Goal: Information Seeking & Learning: Learn about a topic

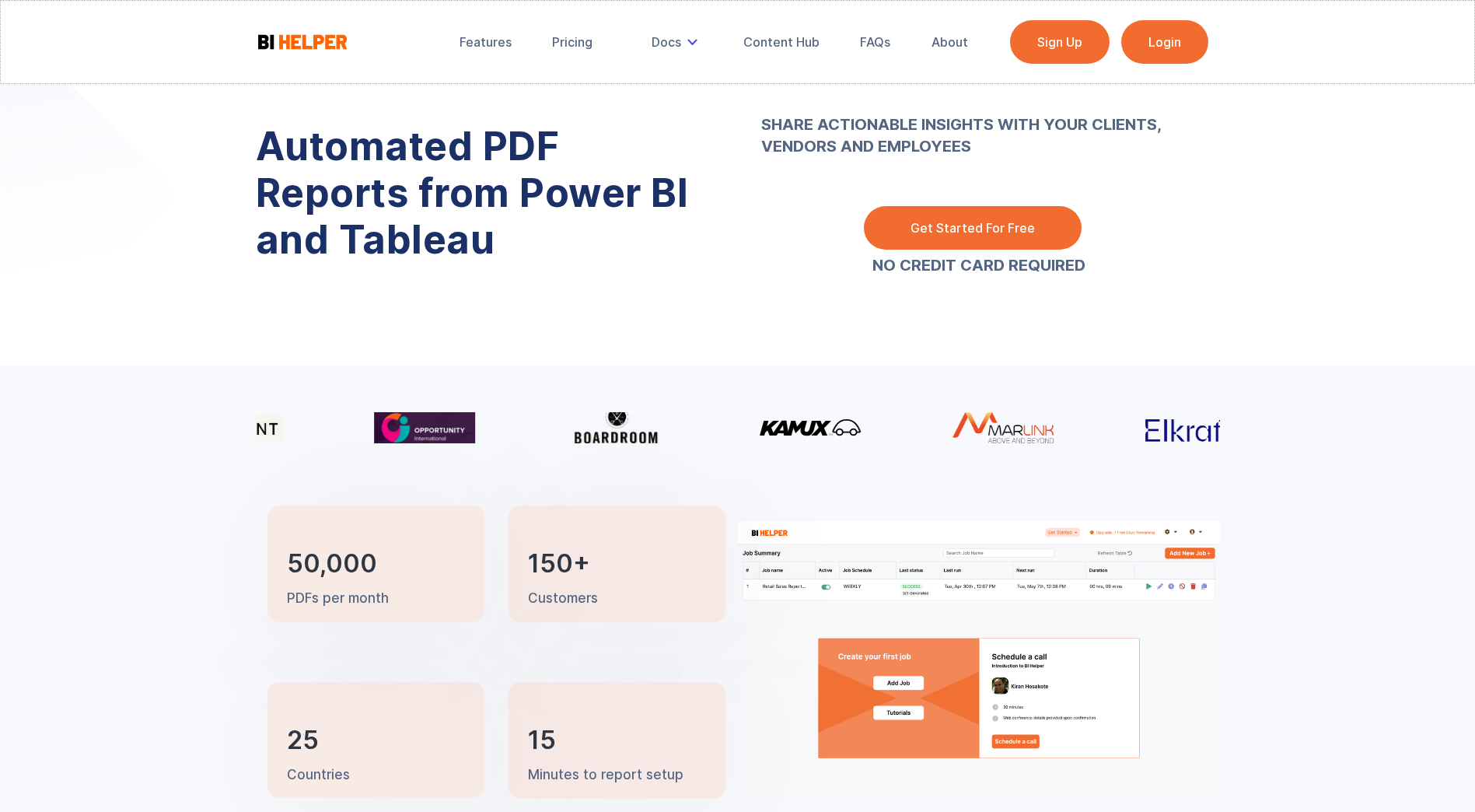
click at [1172, 32] on link "Login" at bounding box center [1165, 42] width 87 height 44
click at [880, 41] on div "FAQs" at bounding box center [875, 42] width 31 height 16
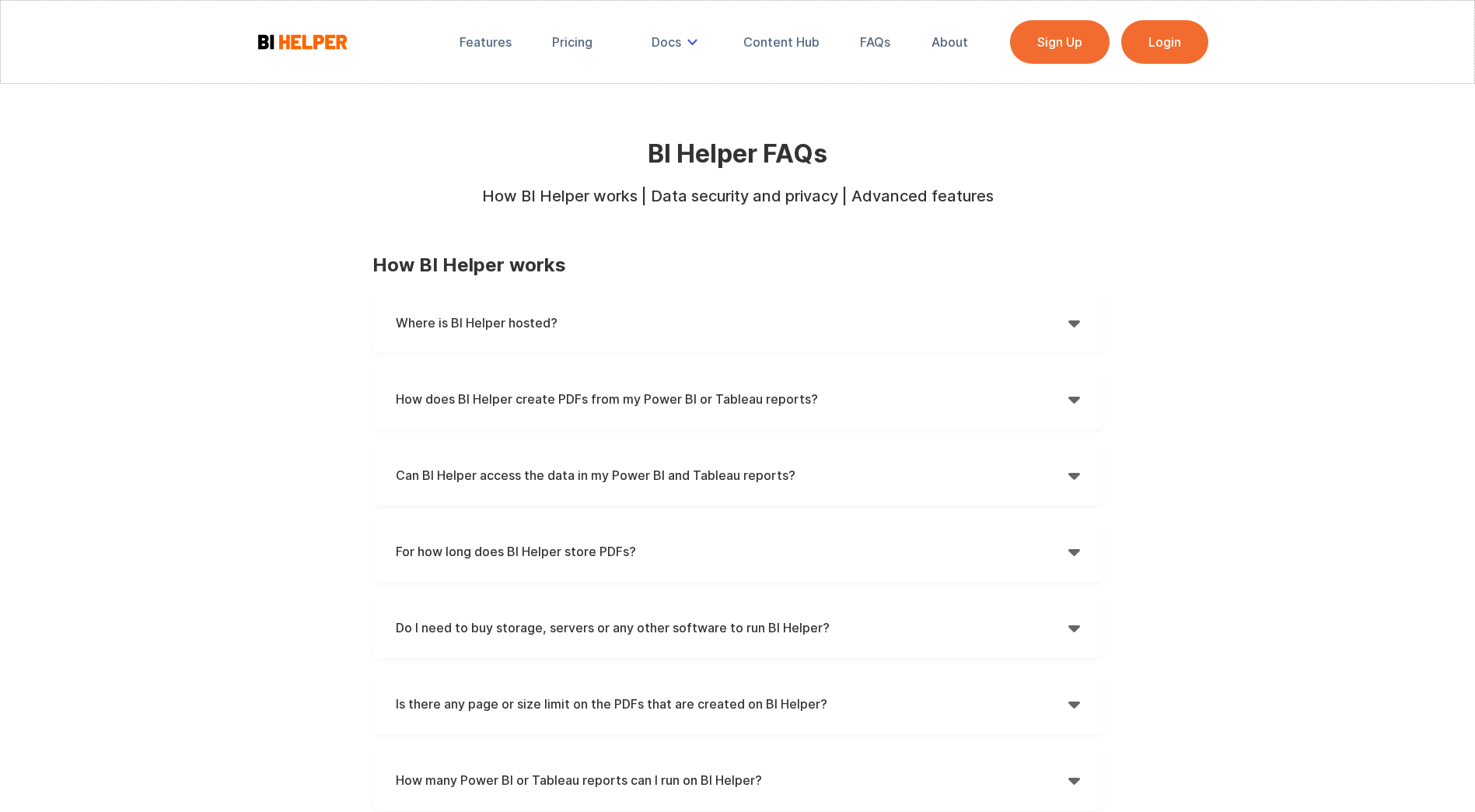
click at [517, 329] on strong "Where is BI Helper hosted?" at bounding box center [477, 323] width 161 height 16
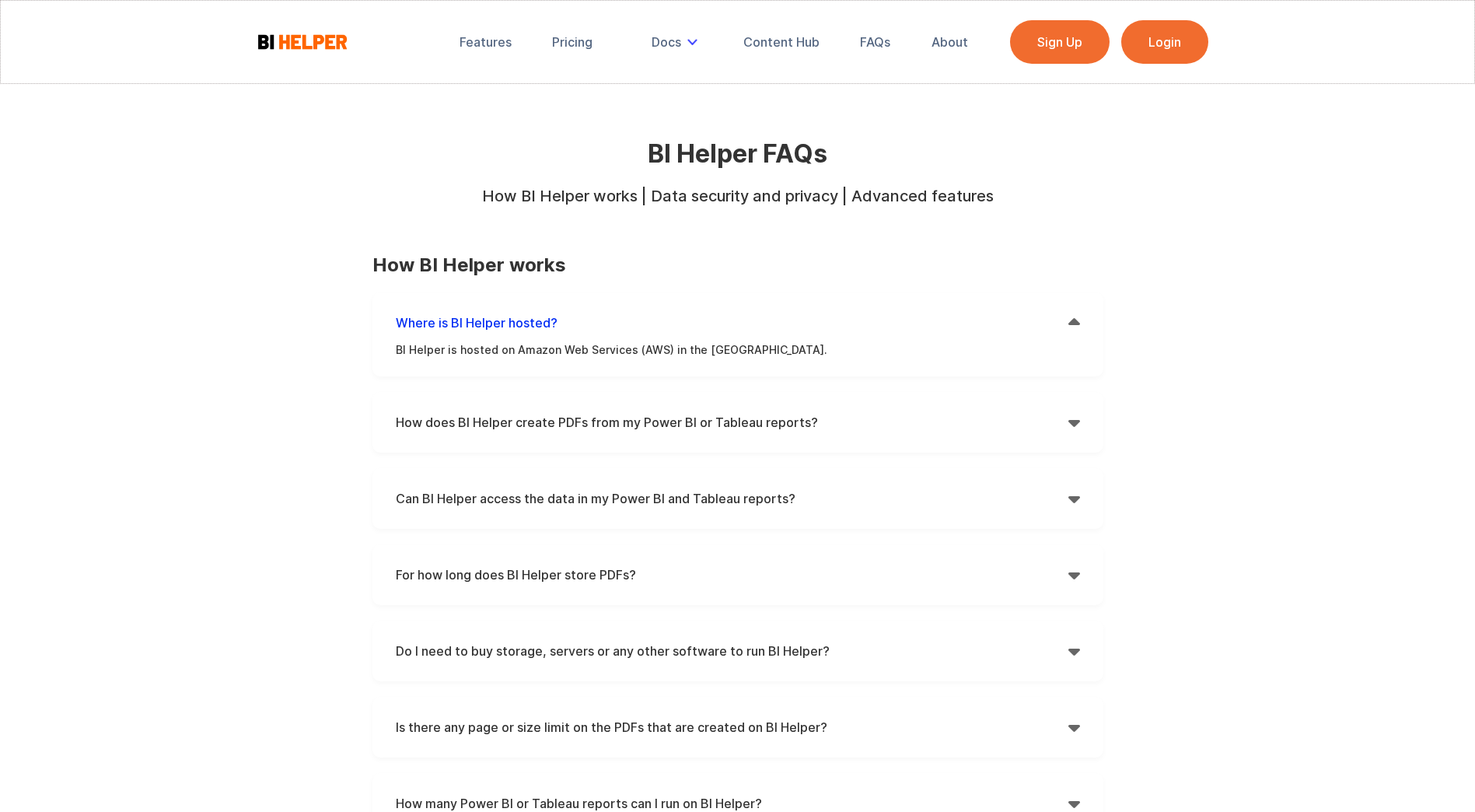
click at [525, 311] on h4 "Where is BI Helper hosted?" at bounding box center [732, 323] width 672 height 24
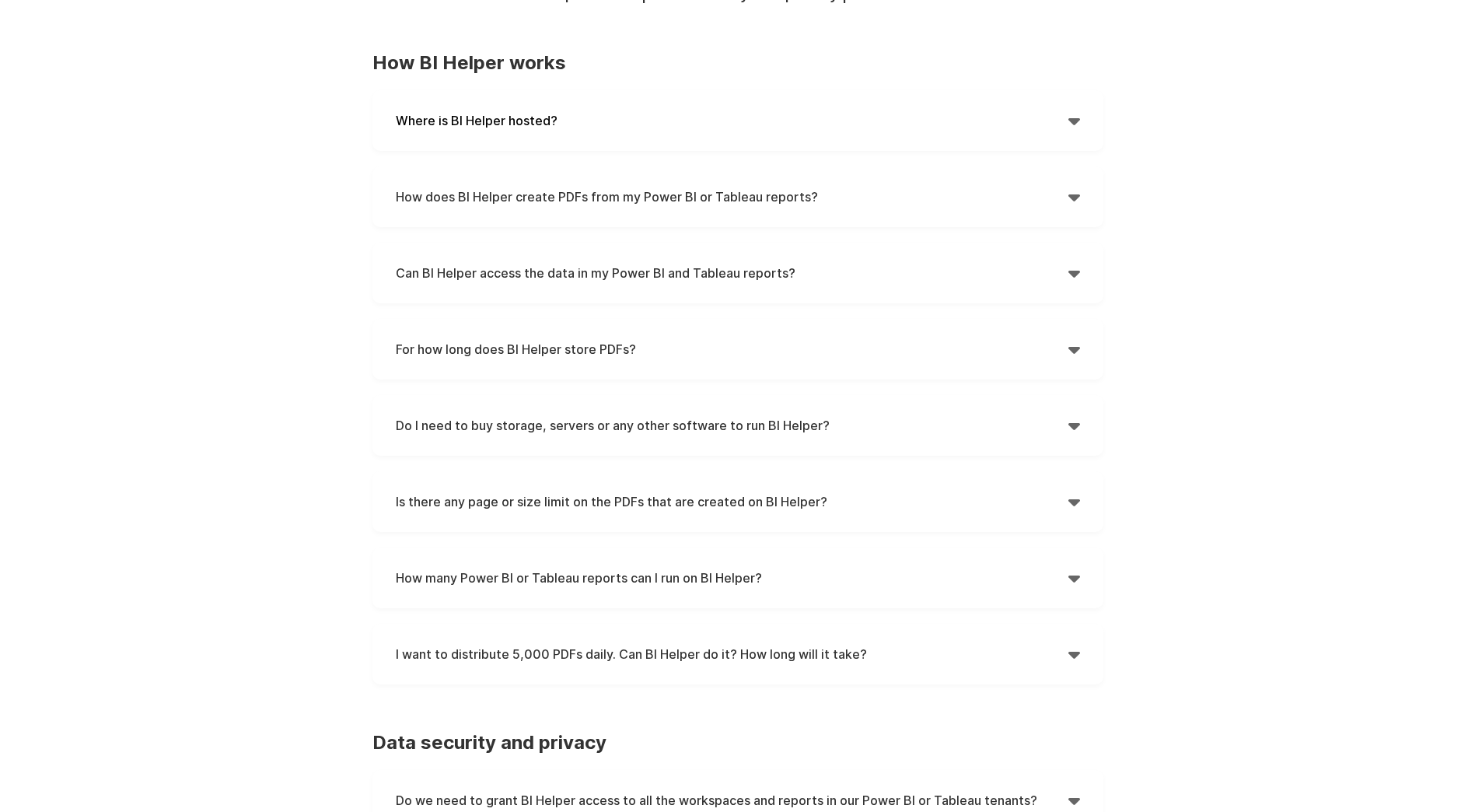
scroll to position [234, 0]
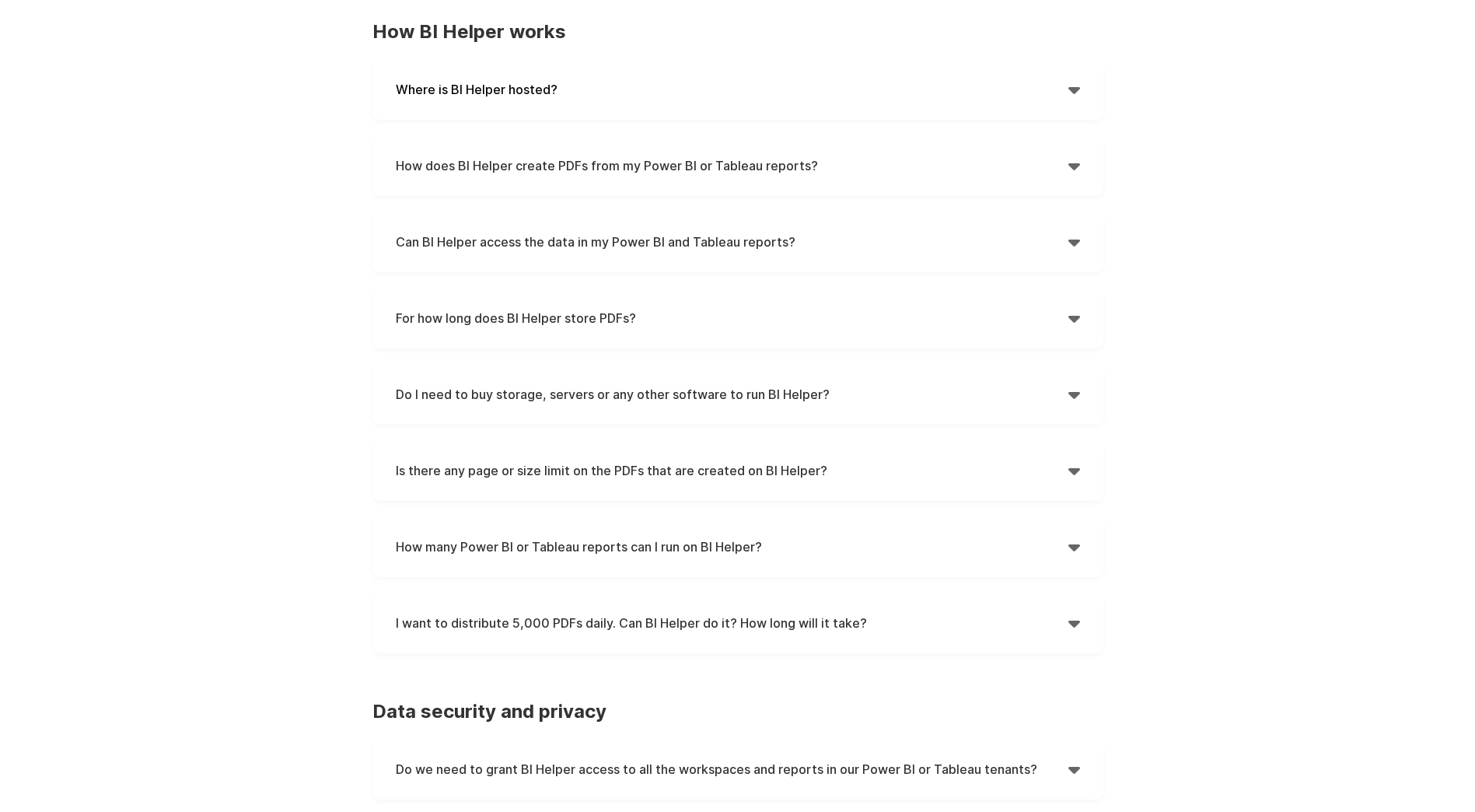
click at [469, 315] on h4 "For how long does BI Helper store PDFs?" at bounding box center [732, 318] width 672 height 24
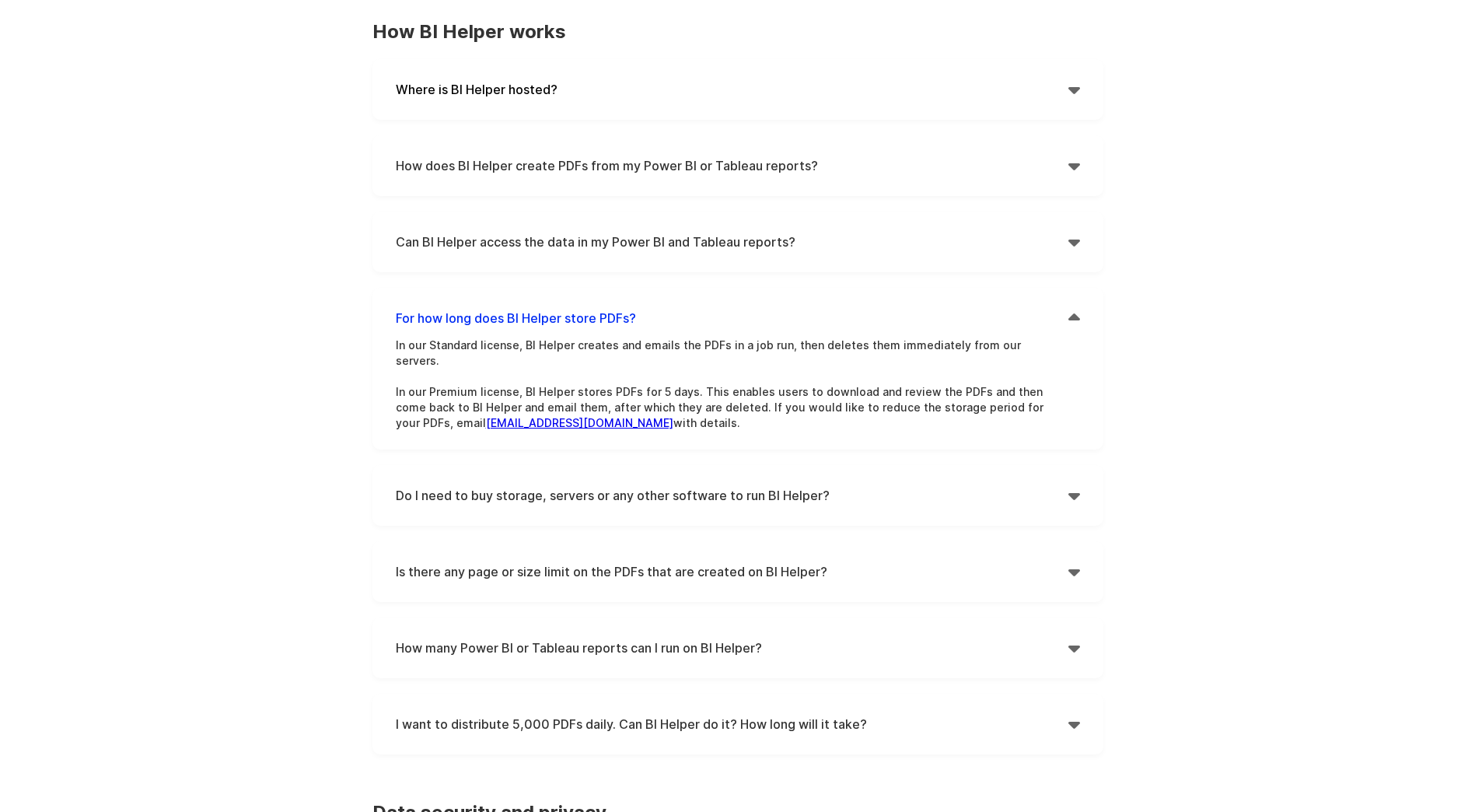
click at [469, 315] on h4 "For how long does BI Helper store PDFs?" at bounding box center [732, 318] width 672 height 24
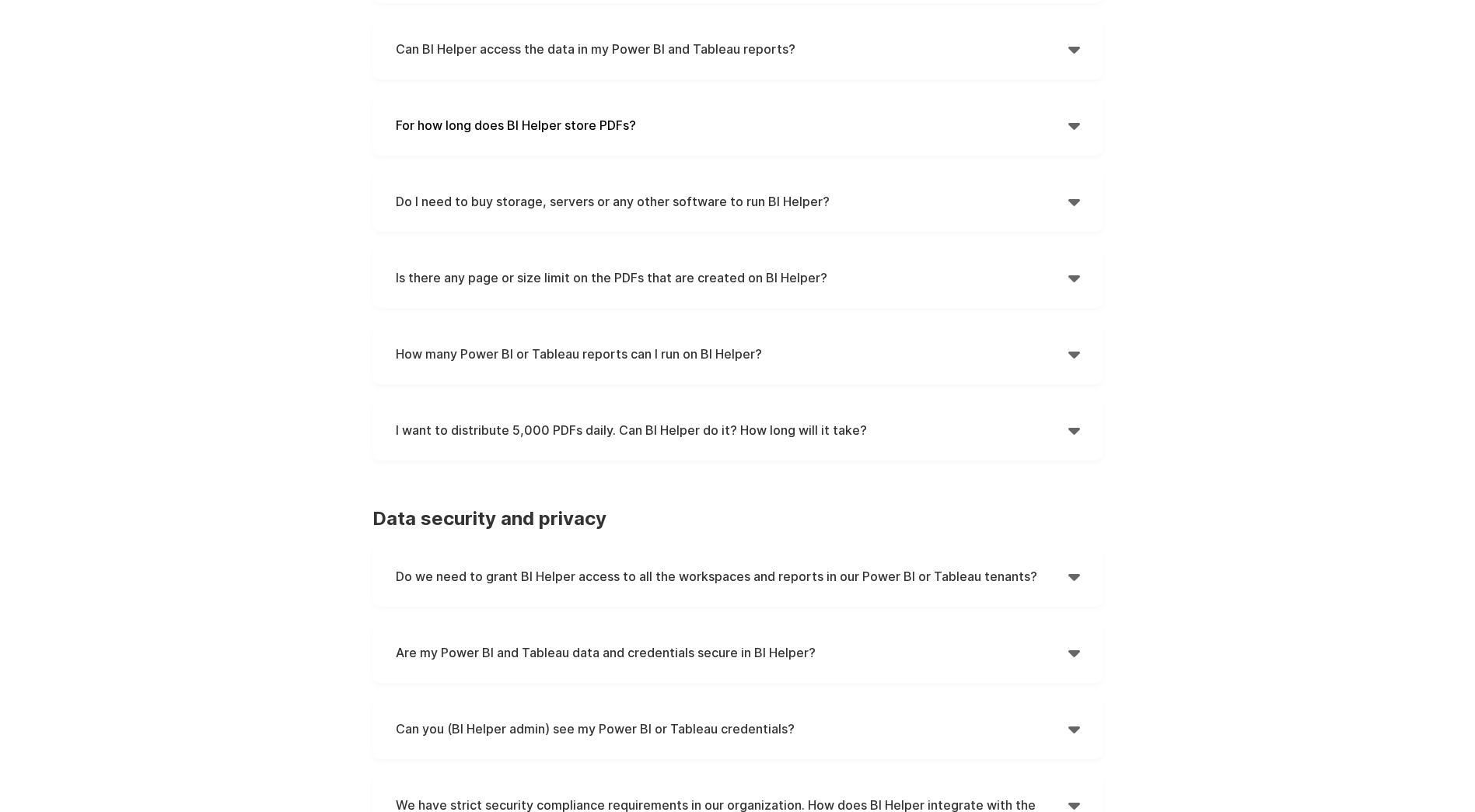
scroll to position [466, 0]
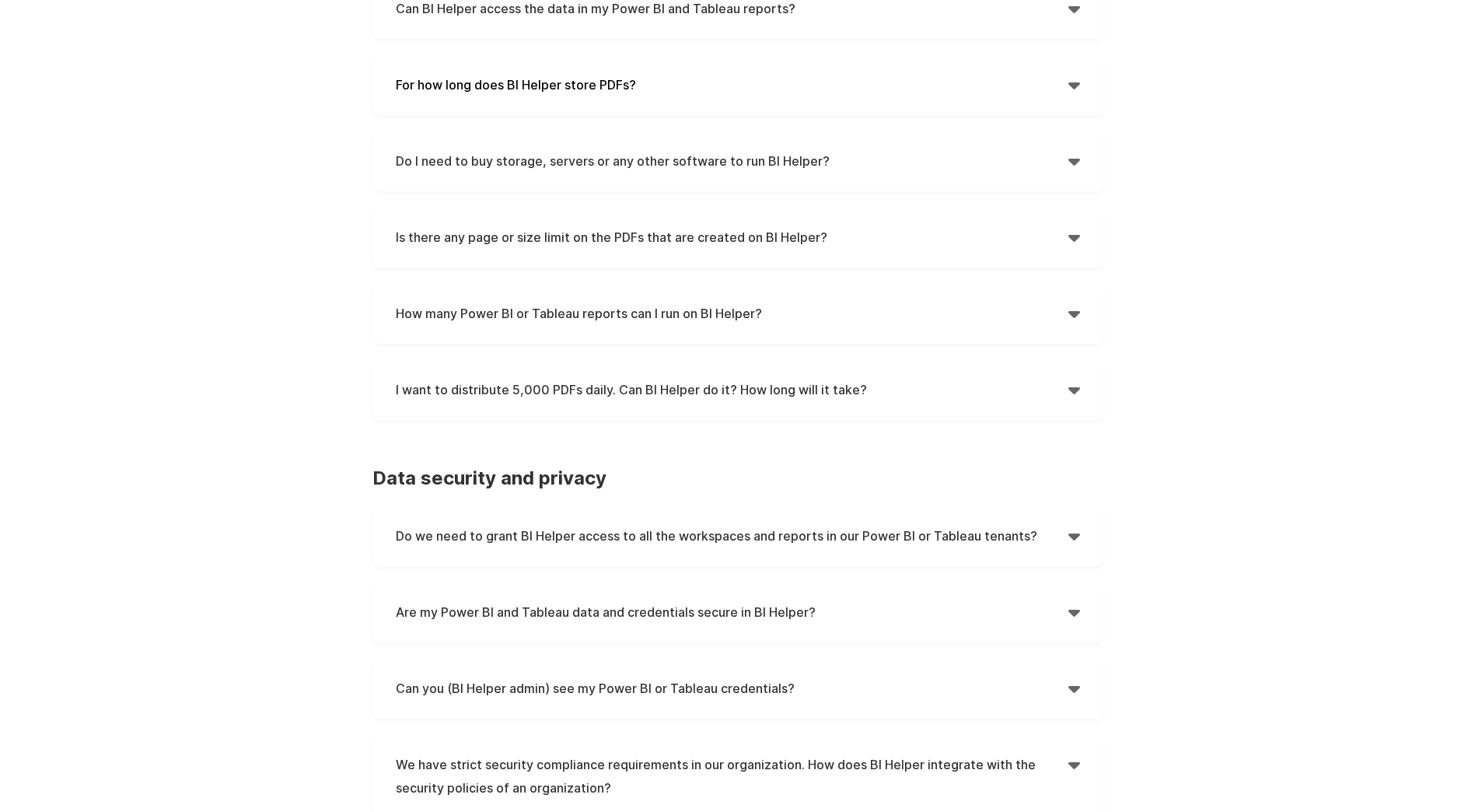
click at [466, 381] on h4 "I want to distribute 5,000 PDFs daily. Can BI Helper do it? How long will it ta…" at bounding box center [732, 390] width 672 height 24
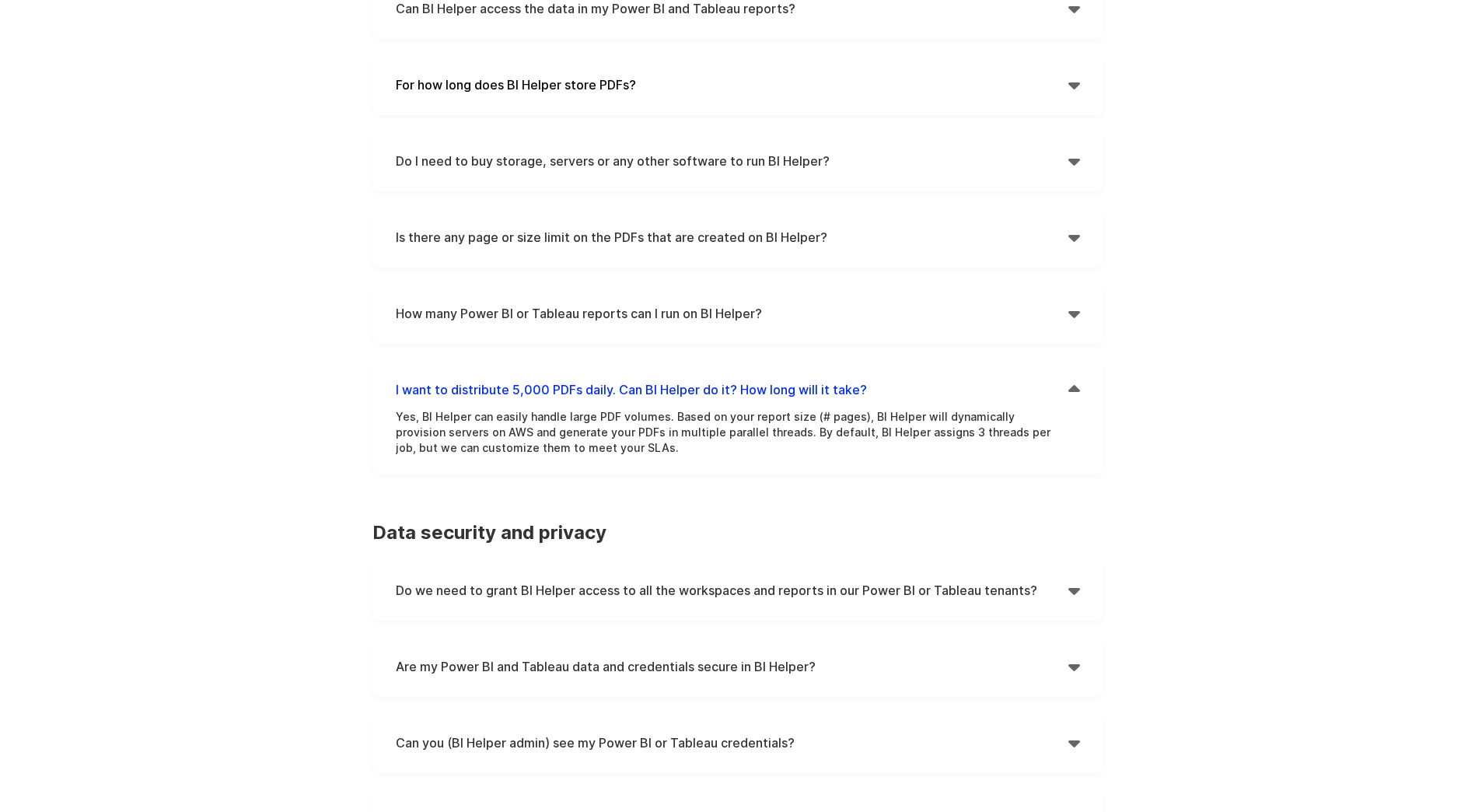
click at [466, 381] on h4 "I want to distribute 5,000 PDFs daily. Can BI Helper do it? How long will it ta…" at bounding box center [732, 390] width 672 height 24
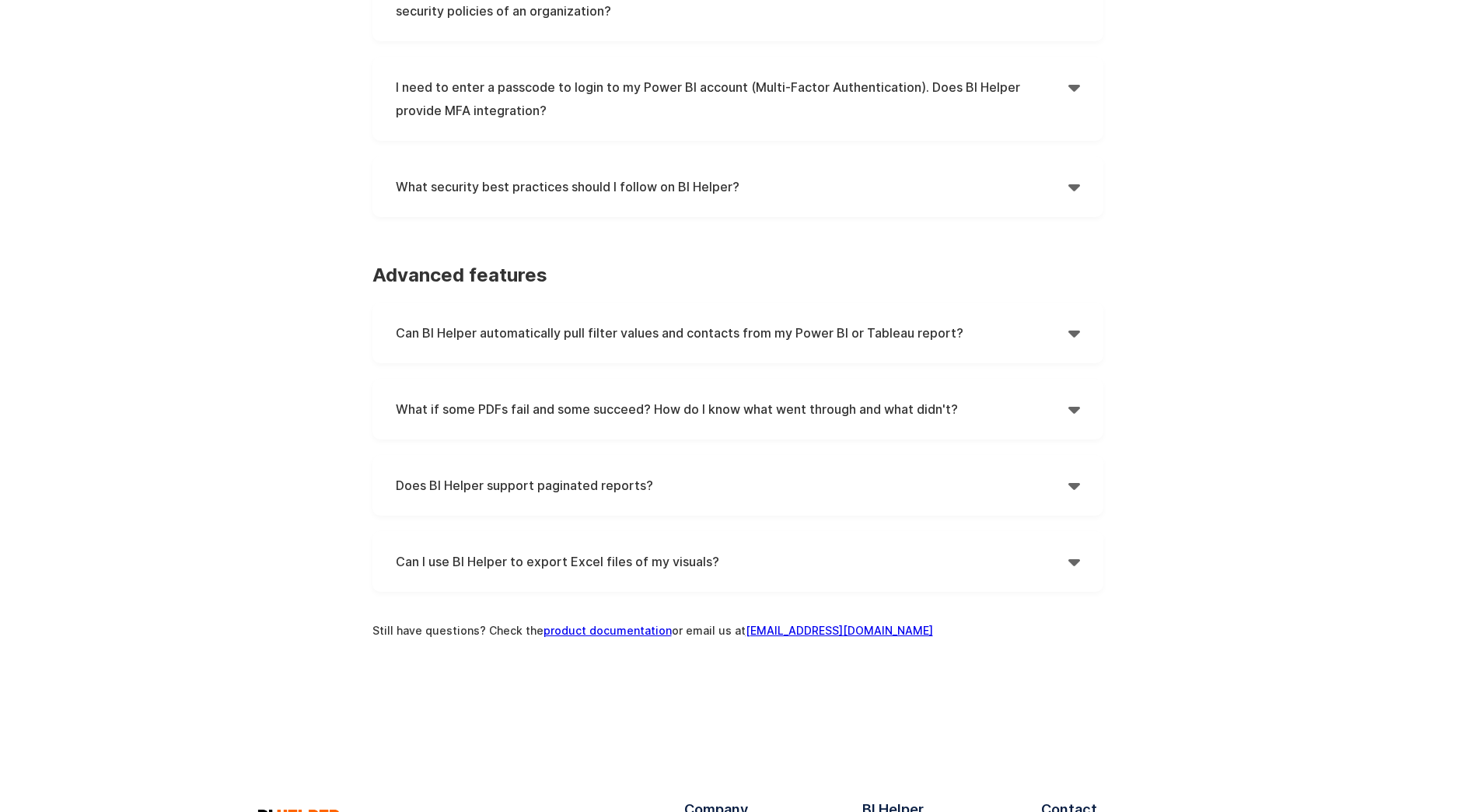
scroll to position [1244, 0]
click at [496, 339] on h4 "Can BI Helper automatically pull filter values and contacts from my Power BI or…" at bounding box center [732, 332] width 672 height 24
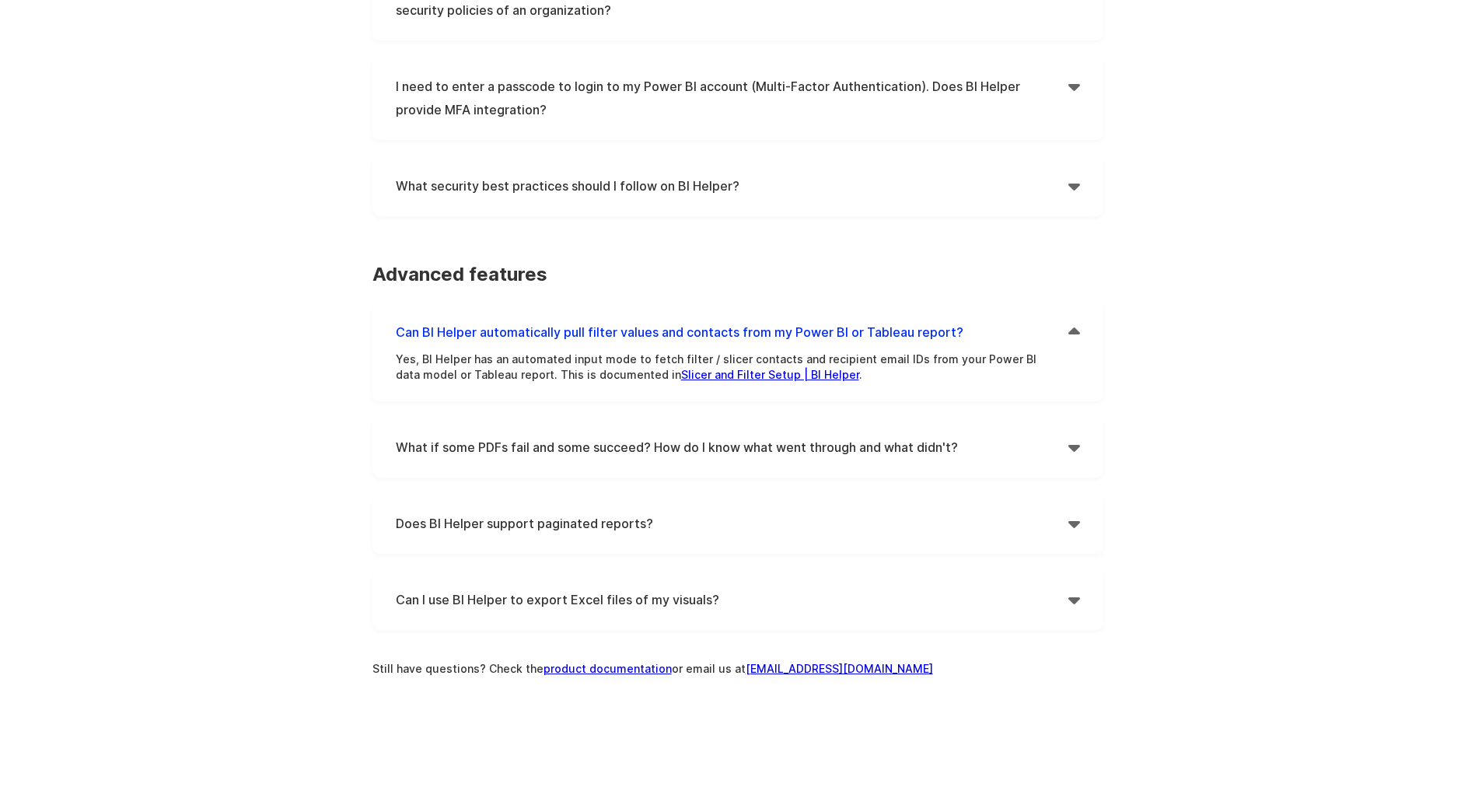
click at [707, 377] on link "Slicer and Filter Setup | BI Helper" at bounding box center [770, 374] width 178 height 13
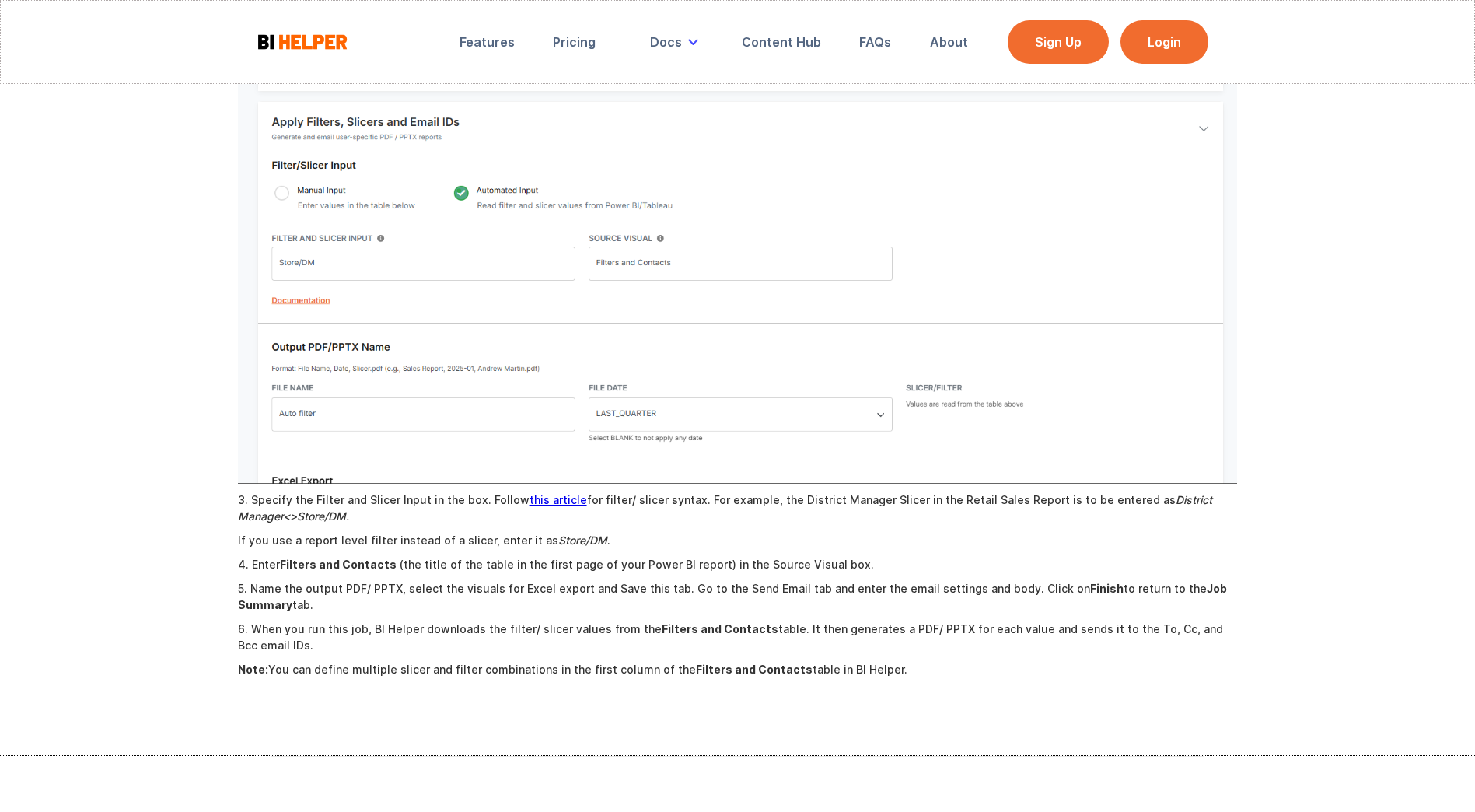
scroll to position [1400, 0]
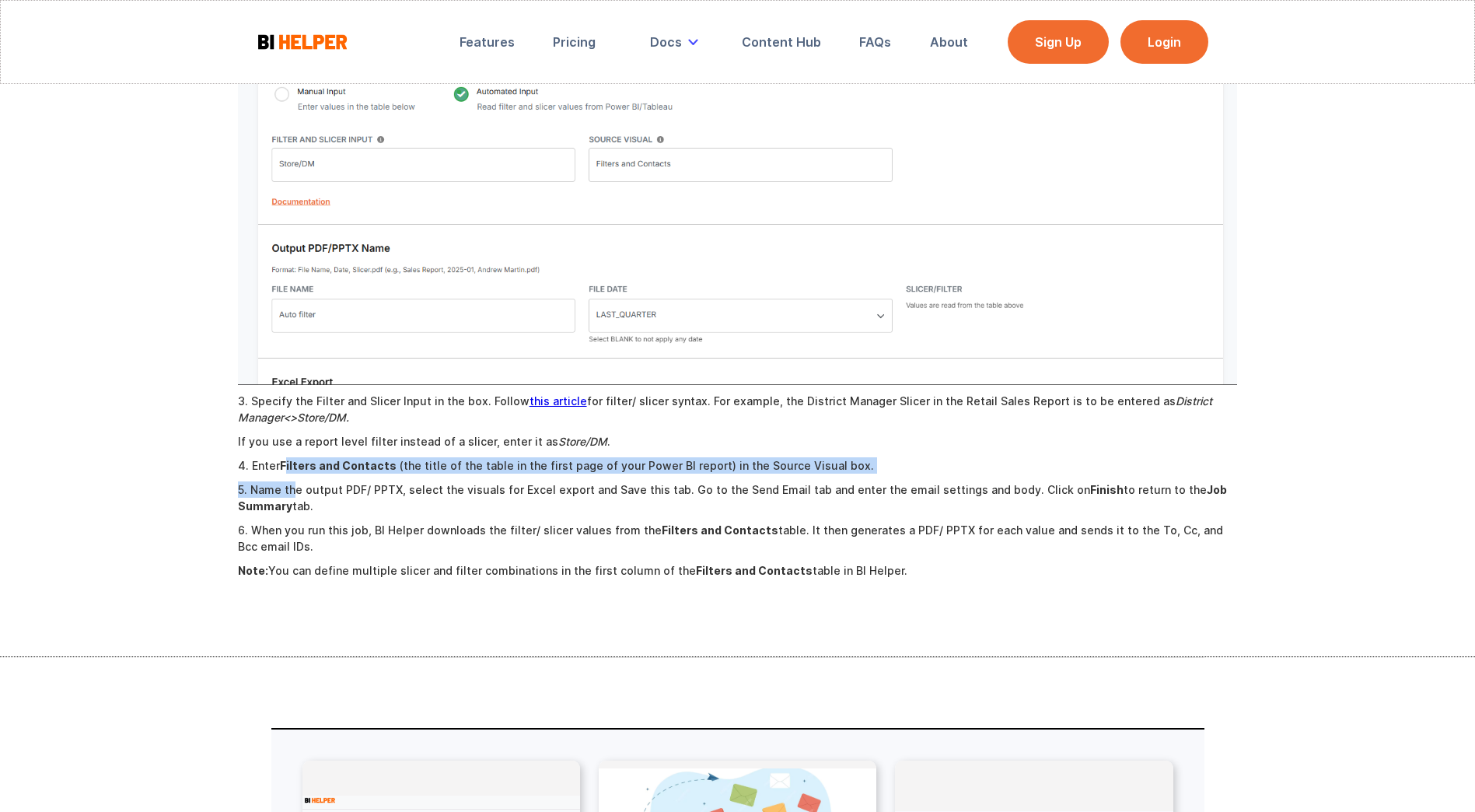
drag, startPoint x: 288, startPoint y: 392, endPoint x: 295, endPoint y: 443, distance: 51.5
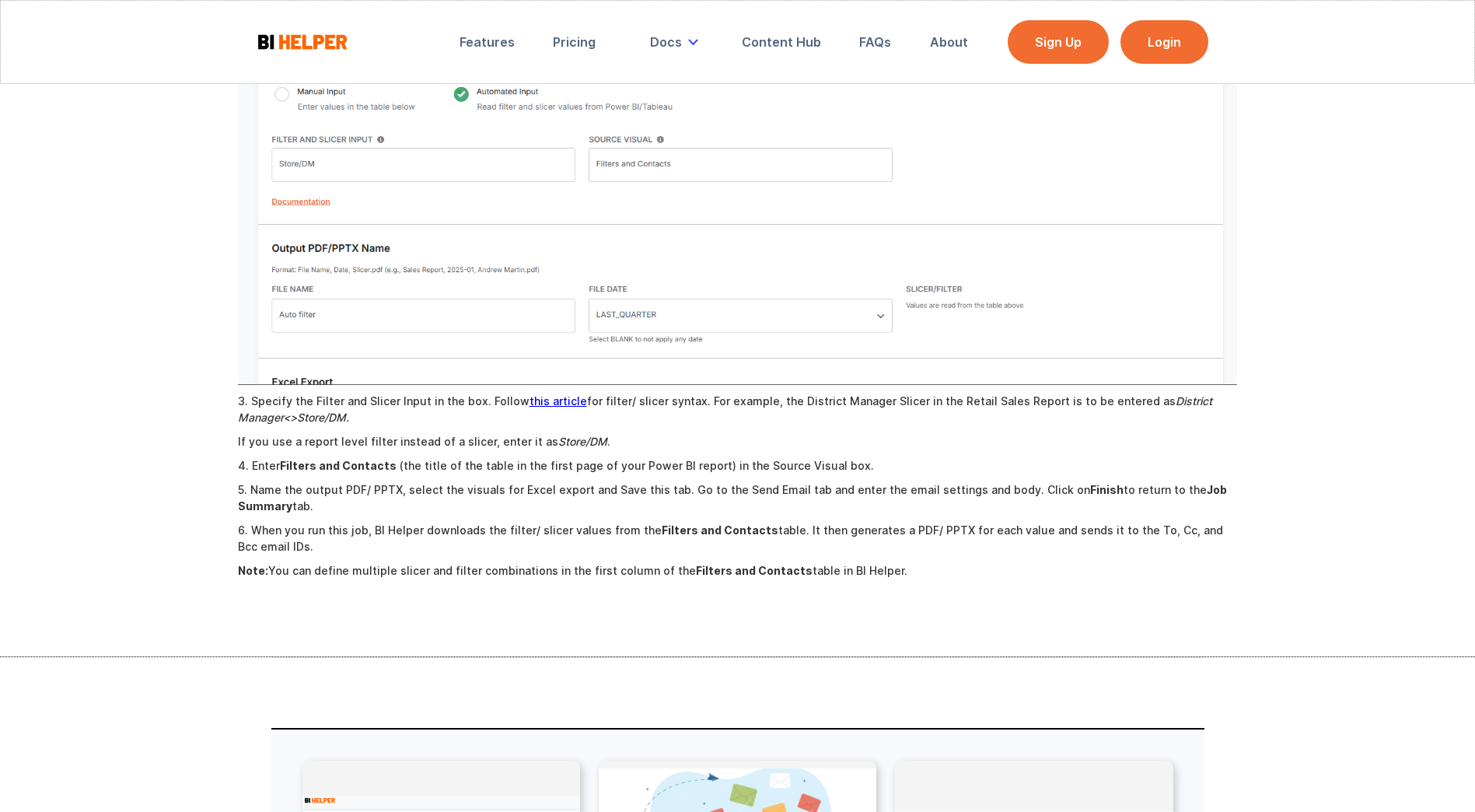
drag, startPoint x: 295, startPoint y: 443, endPoint x: 245, endPoint y: 480, distance: 62.2
click at [245, 522] on p "6. When you run this job, BI Helper downloads the filter/ slicer values from th…" at bounding box center [738, 538] width 1000 height 33
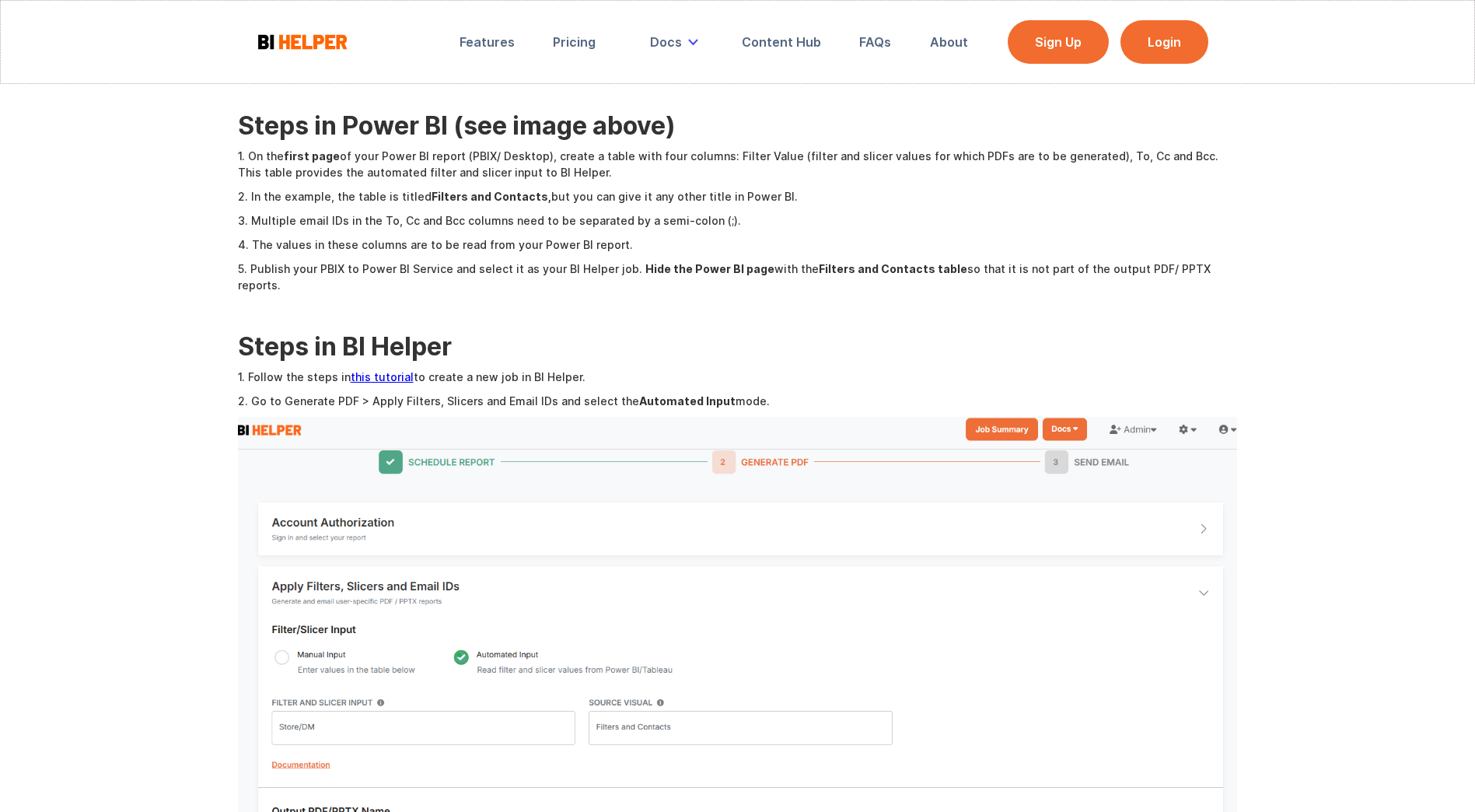
scroll to position [810, 0]
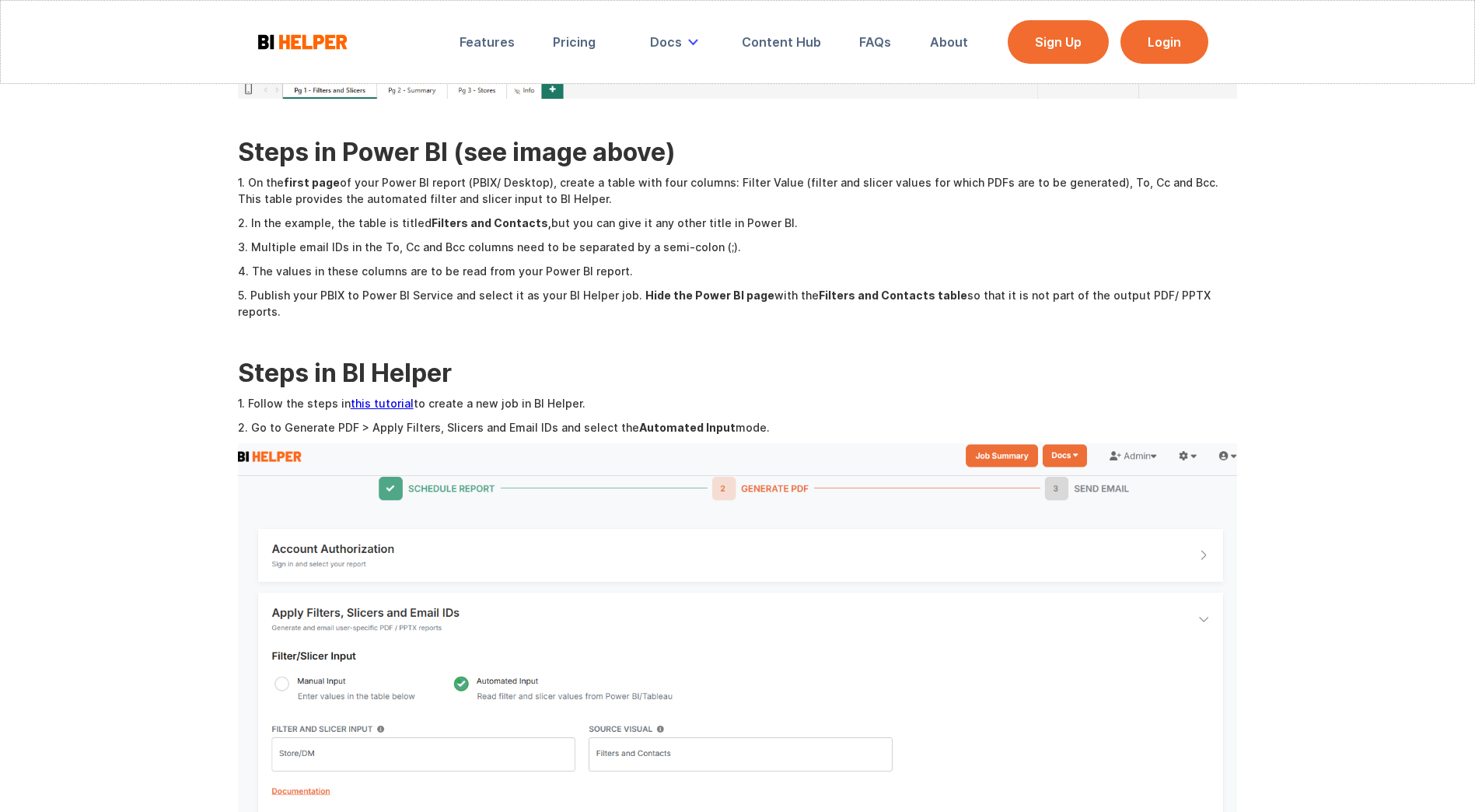
click at [385, 397] on link "this tutorial" at bounding box center [382, 403] width 63 height 13
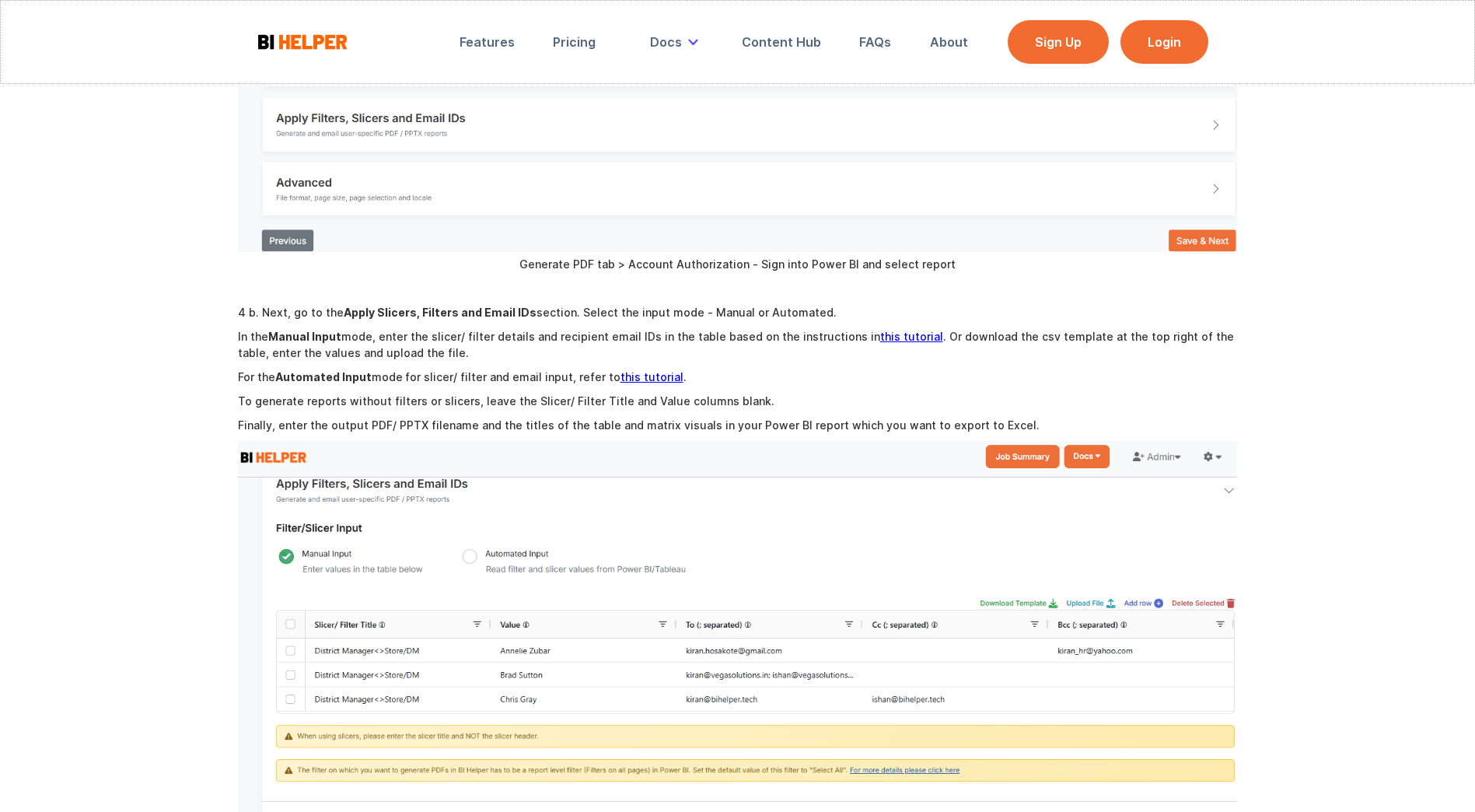
scroll to position [2177, 0]
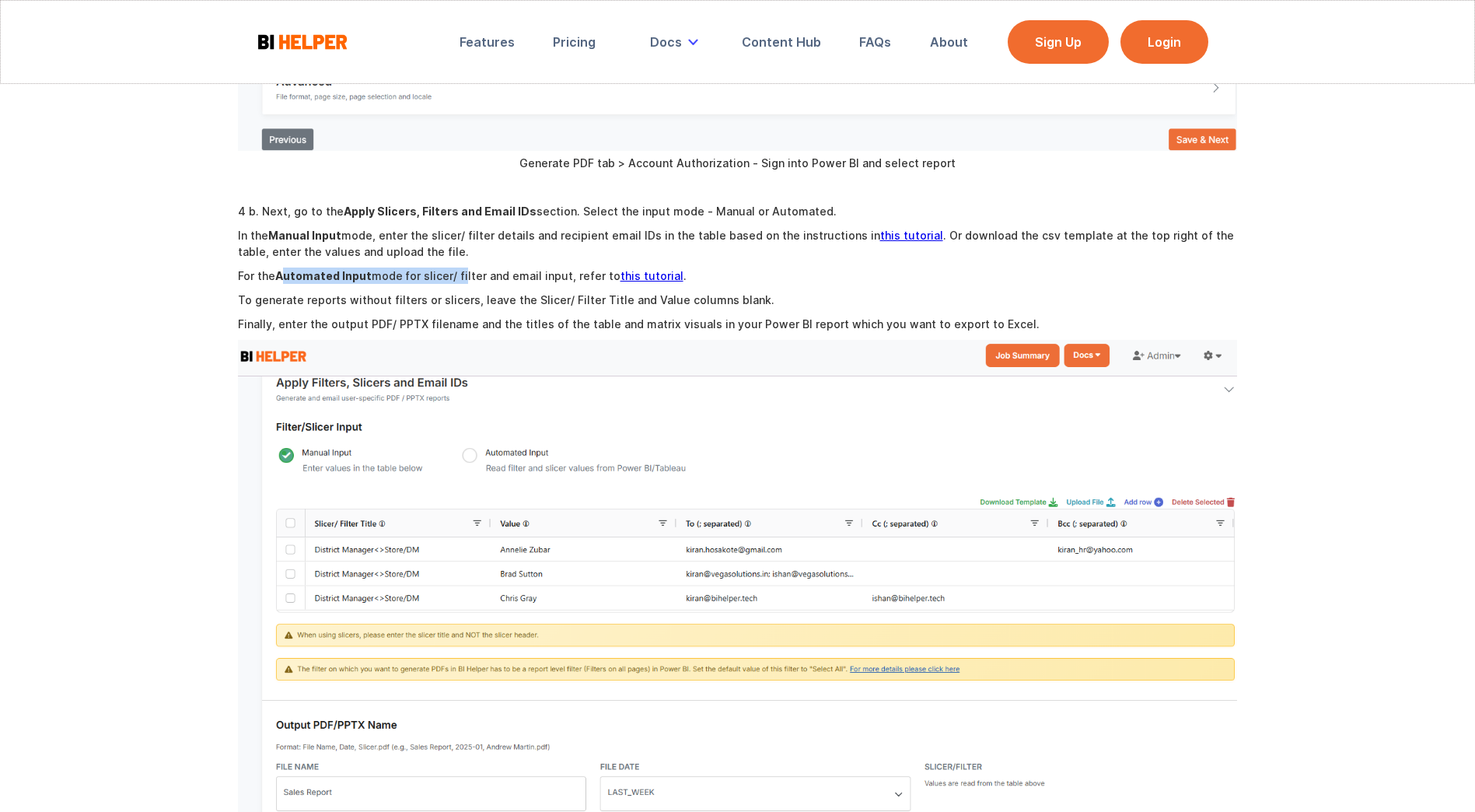
drag, startPoint x: 374, startPoint y: 274, endPoint x: 458, endPoint y: 274, distance: 84.0
click at [458, 274] on p "For the Automated Input mode for slicer/ filter and email input, refer to this …" at bounding box center [738, 275] width 1000 height 16
drag, startPoint x: 458, startPoint y: 274, endPoint x: 427, endPoint y: 285, distance: 32.9
click at [427, 285] on div "BI Helper is a SaaS application that automates the creation and distribution of…" at bounding box center [738, 141] width 1000 height 4048
drag, startPoint x: 342, startPoint y: 306, endPoint x: 437, endPoint y: 306, distance: 95.0
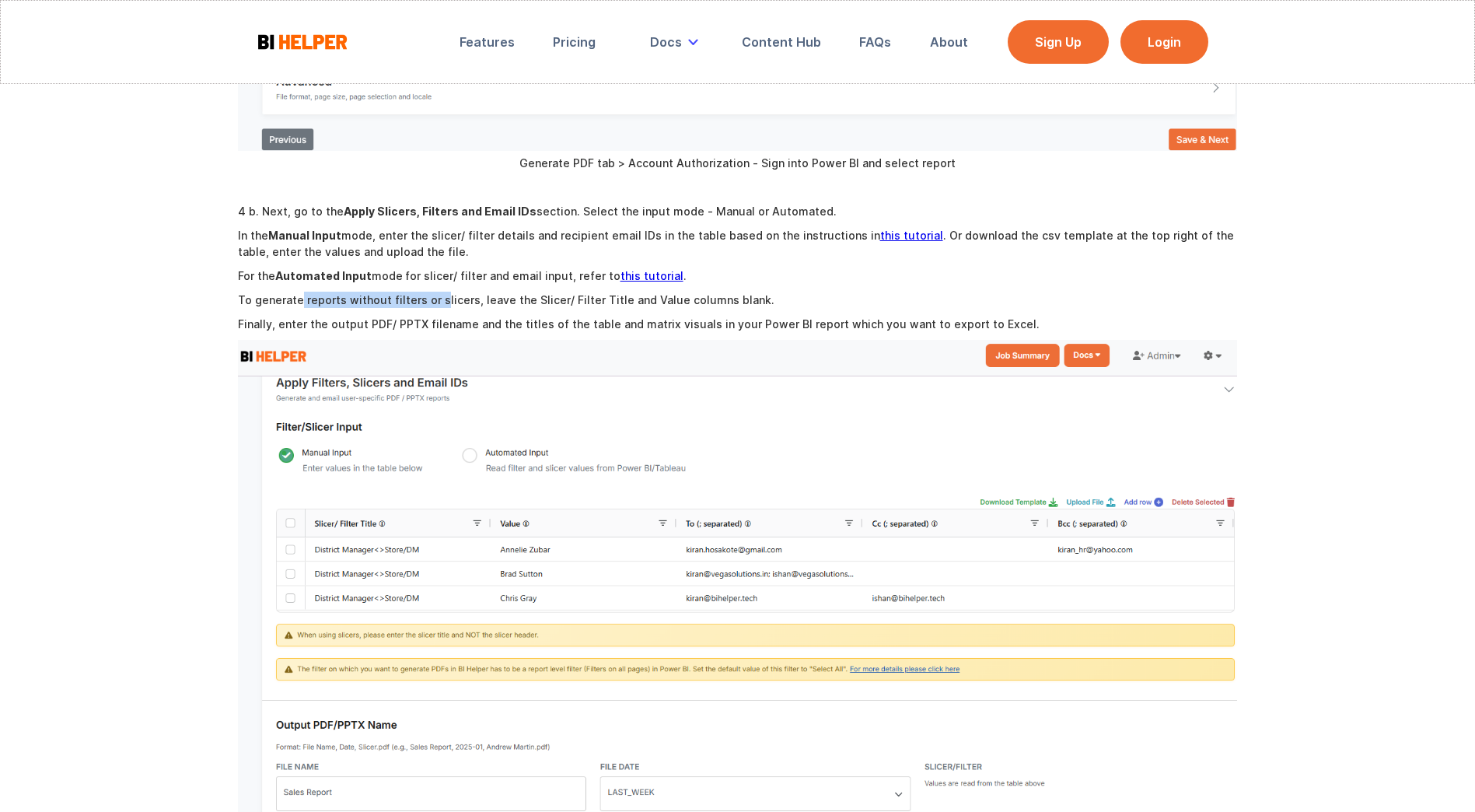
click at [437, 306] on p "To generate reports without filters or slicers, leave the Slicer/ Filter Title …" at bounding box center [738, 299] width 1000 height 16
drag, startPoint x: 437, startPoint y: 306, endPoint x: 409, endPoint y: 318, distance: 30.5
click at [409, 318] on p "Finally, enter the output PDF/ PPTX filename and the titles of the table and ma…" at bounding box center [738, 324] width 1000 height 16
drag, startPoint x: 310, startPoint y: 303, endPoint x: 370, endPoint y: 299, distance: 60.1
click at [370, 299] on p "To generate reports without filters or slicers, leave the Slicer/ Filter Title …" at bounding box center [738, 299] width 1000 height 16
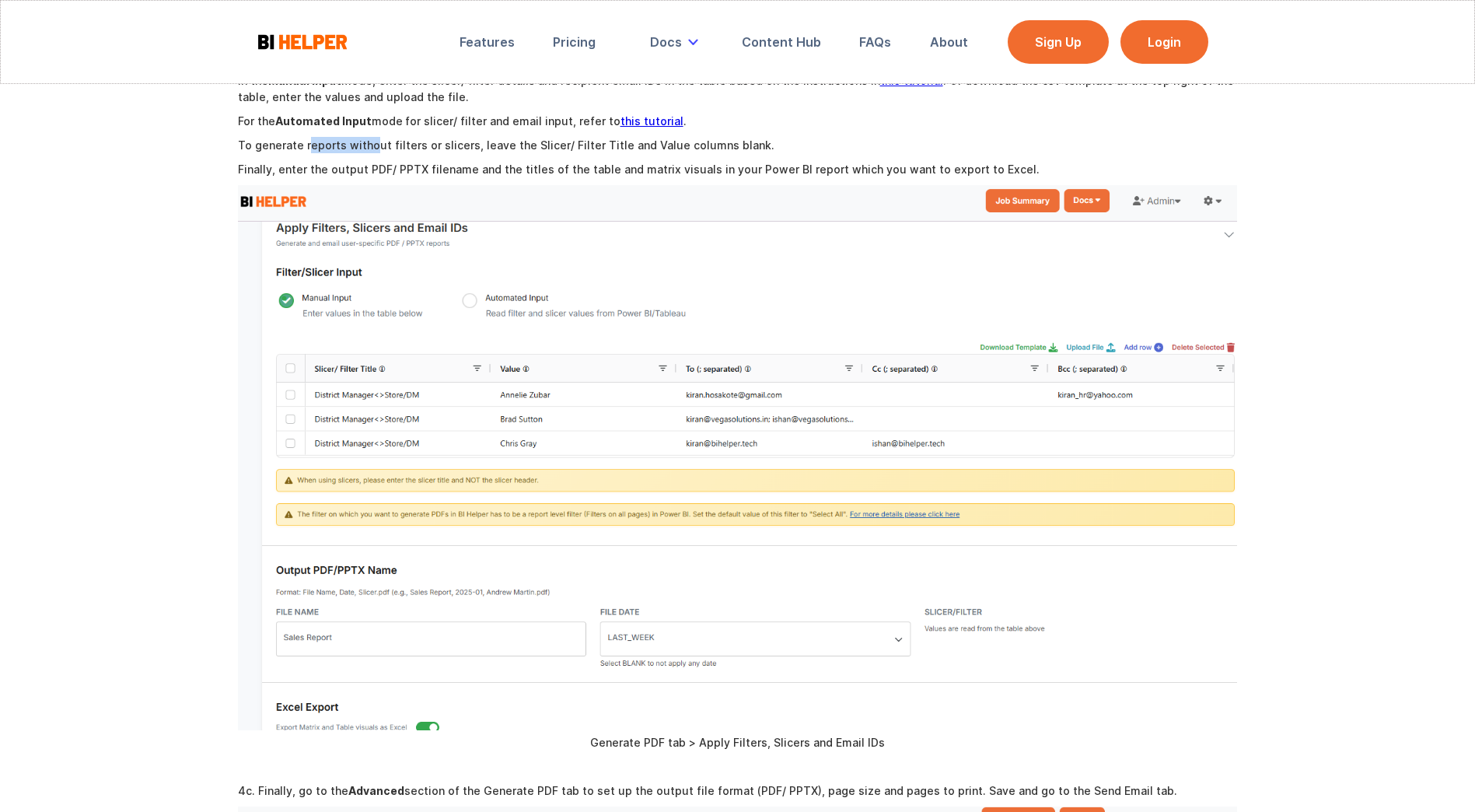
scroll to position [2333, 0]
drag, startPoint x: 403, startPoint y: 165, endPoint x: 569, endPoint y: 168, distance: 166.0
click at [569, 168] on p "Finally, enter the output PDF/ PPTX filename and the titles of the table and ma…" at bounding box center [738, 168] width 1000 height 16
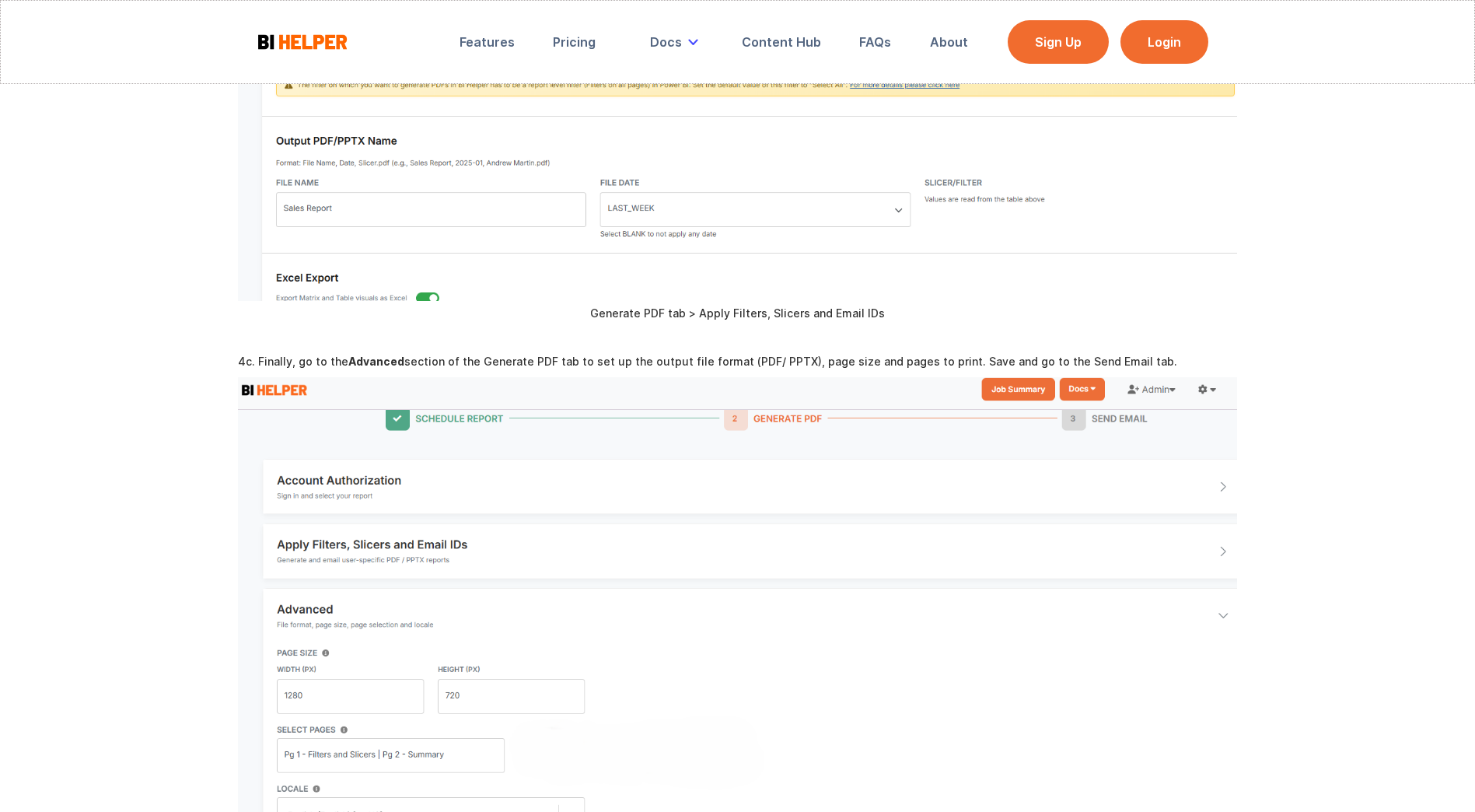
scroll to position [2799, 0]
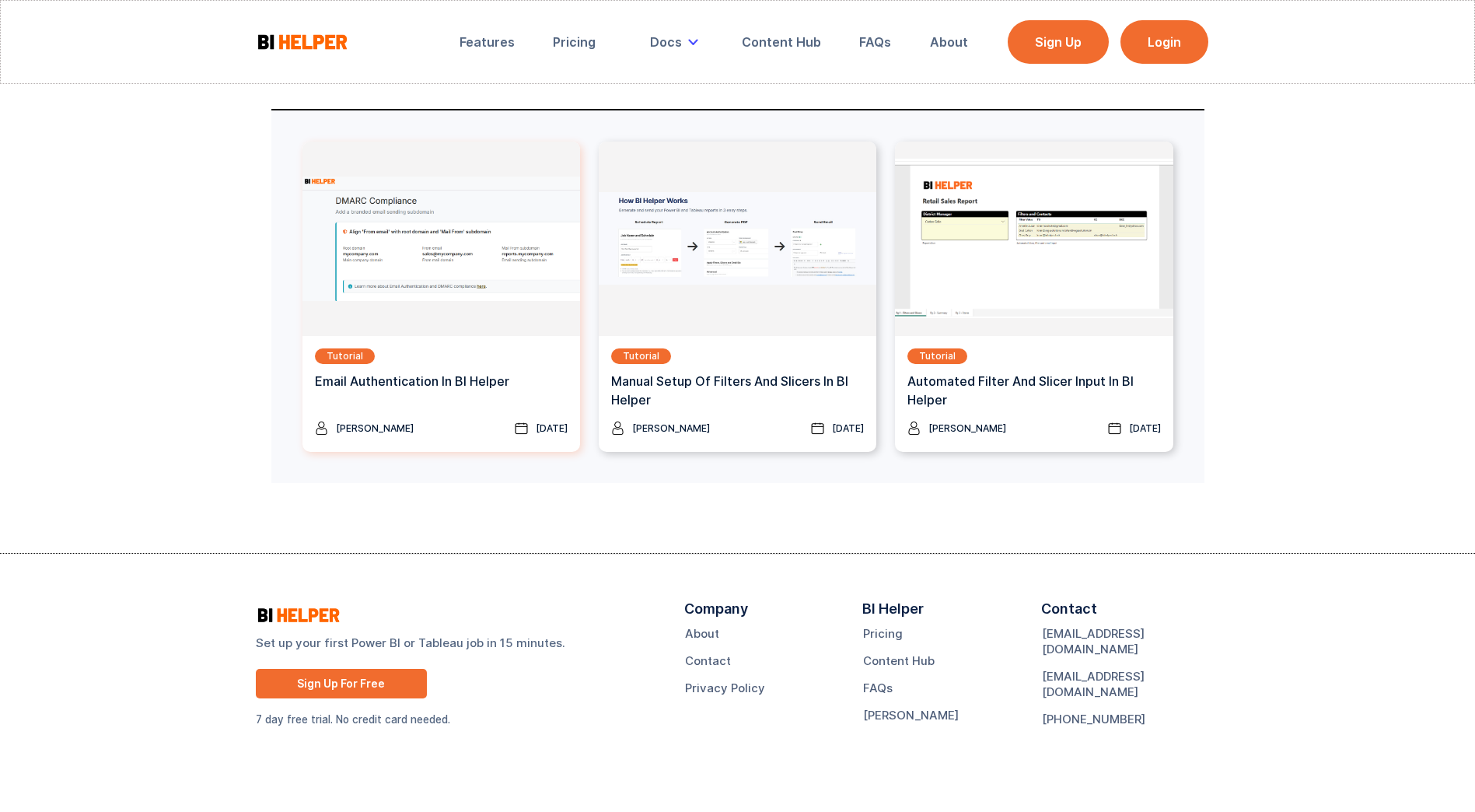
drag, startPoint x: 421, startPoint y: 303, endPoint x: 441, endPoint y: 233, distance: 72.8
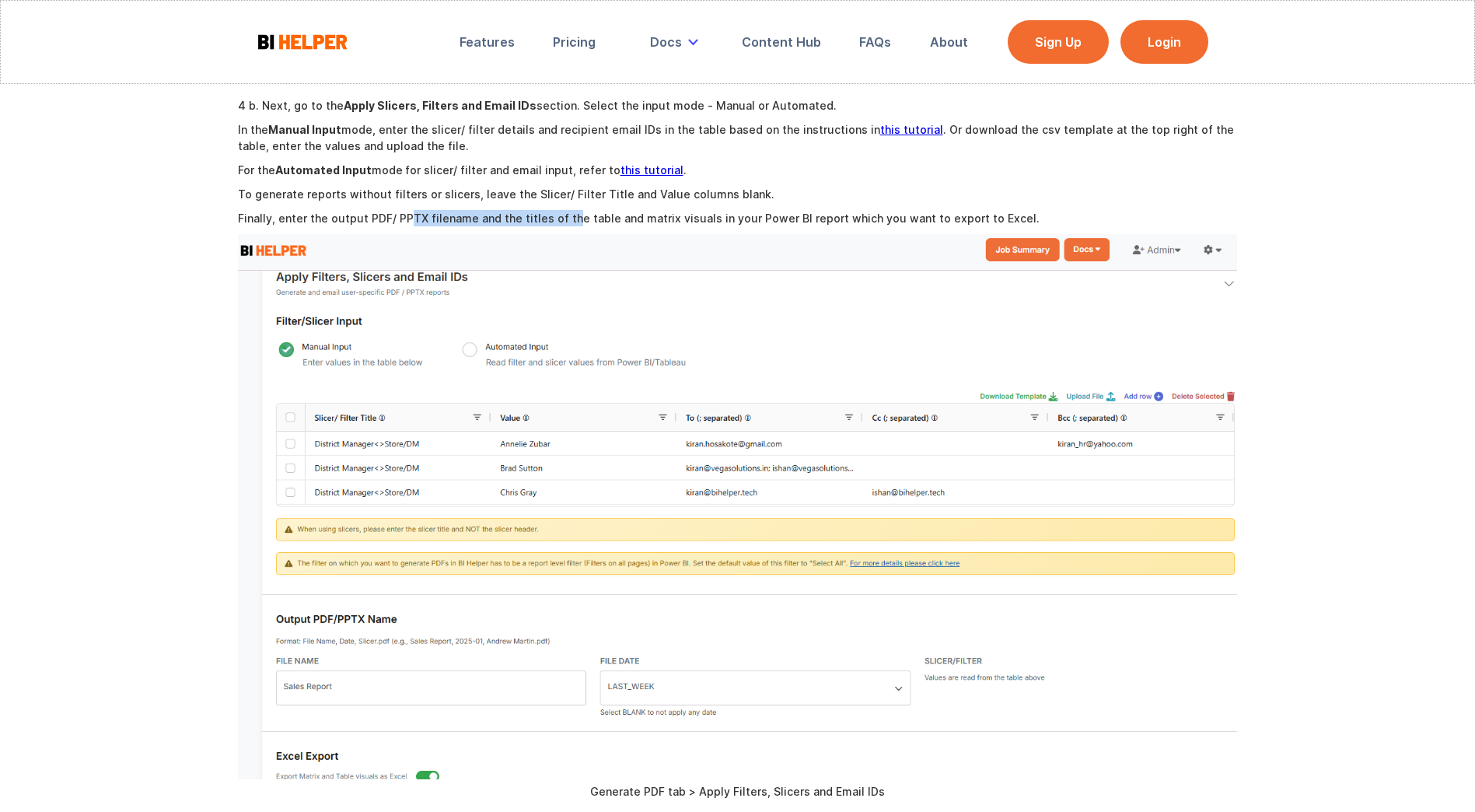
scroll to position [1965, 0]
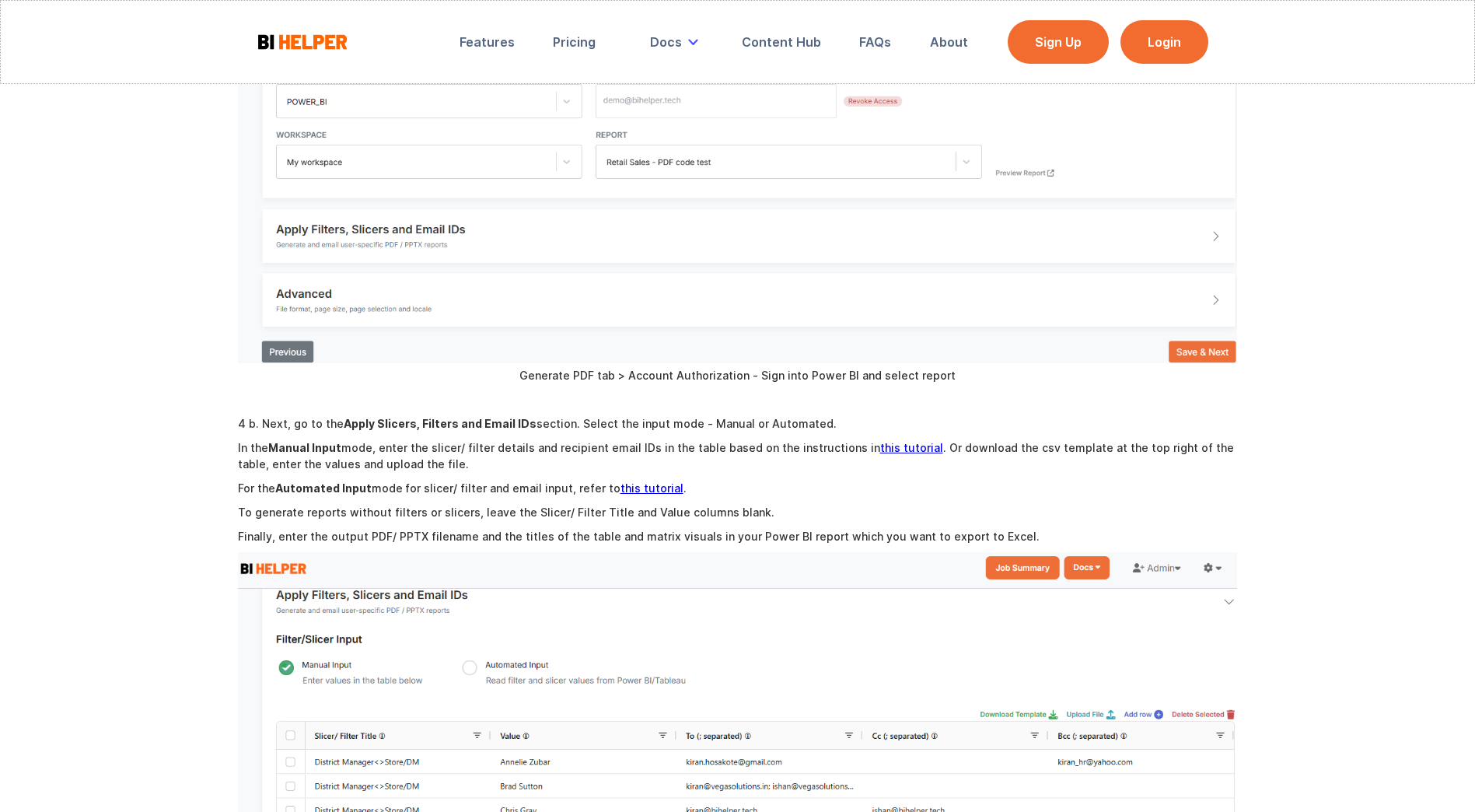
click at [483, 473] on div "BI Helper is a SaaS application that automates the creation and distribution of…" at bounding box center [738, 353] width 1000 height 4048
click at [636, 486] on link "this tutorial" at bounding box center [652, 488] width 63 height 13
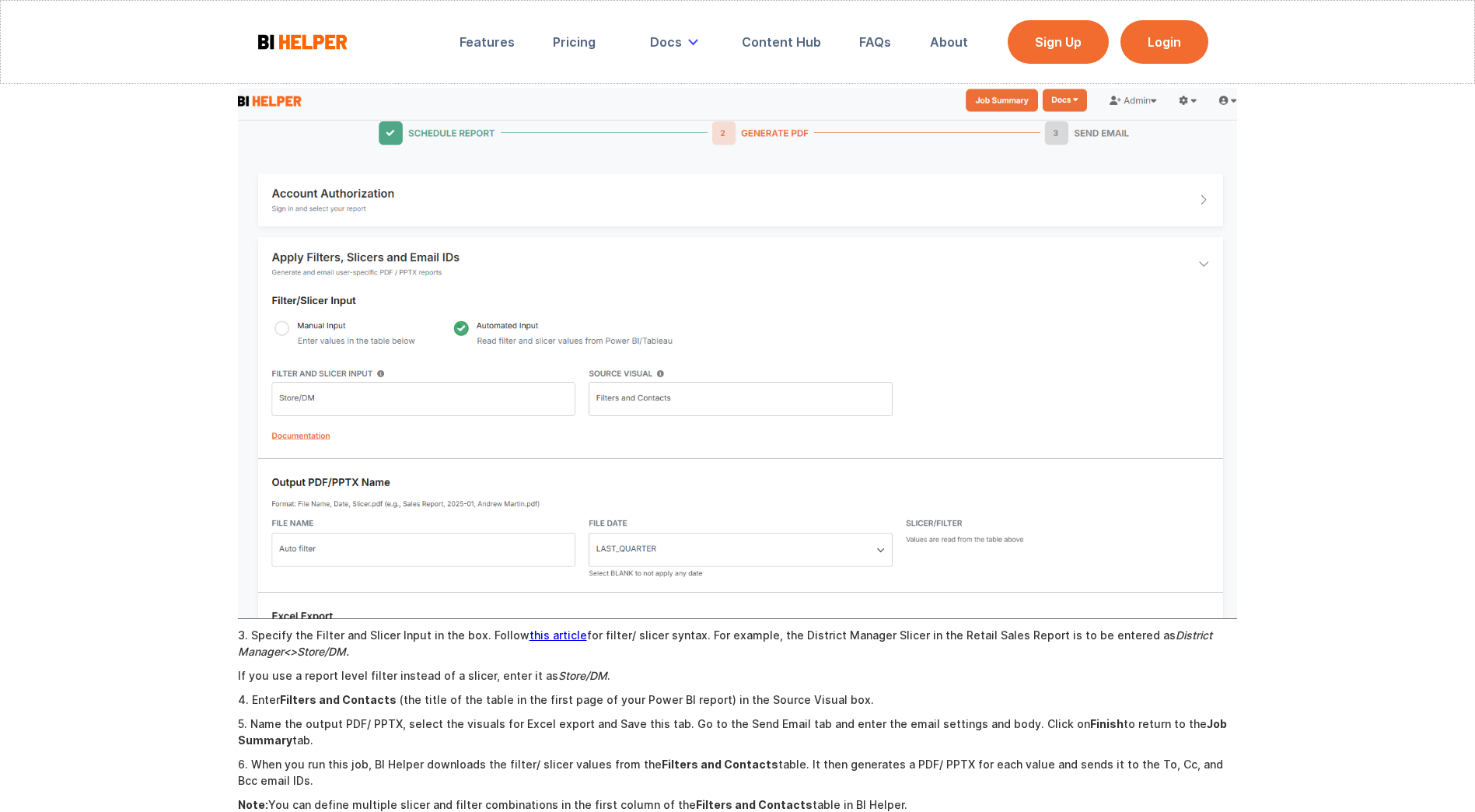
scroll to position [1166, 0]
